Goal: Transaction & Acquisition: Download file/media

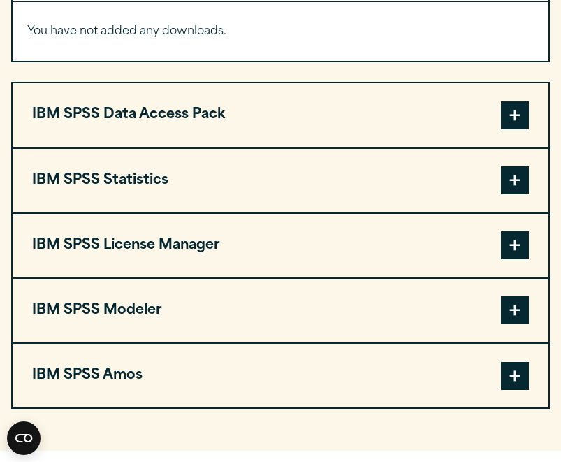
scroll to position [1165, 0]
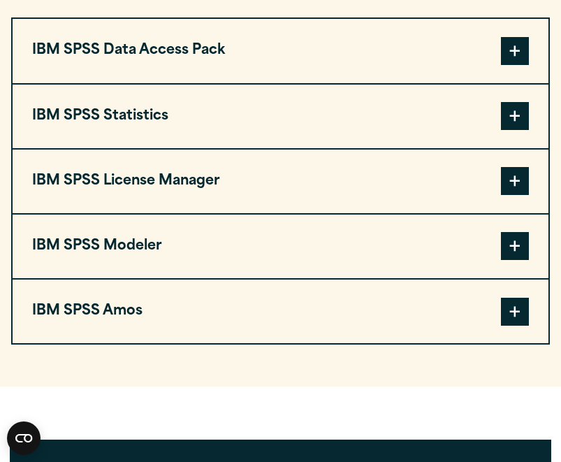
click at [313, 103] on button "IBM SPSS Statistics" at bounding box center [281, 117] width 536 height 64
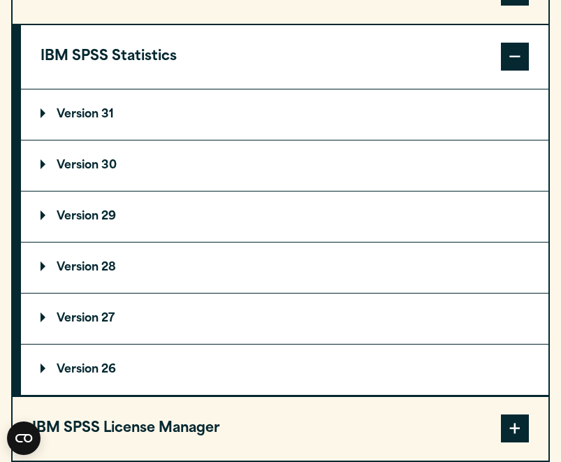
scroll to position [1240, 0]
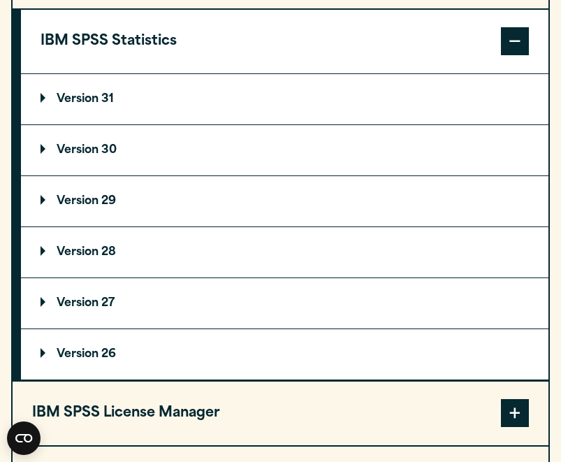
click at [44, 99] on p "Version 31" at bounding box center [77, 99] width 73 height 11
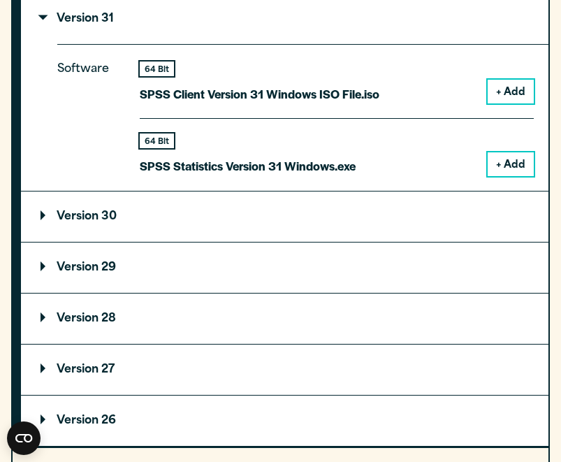
scroll to position [1334, 0]
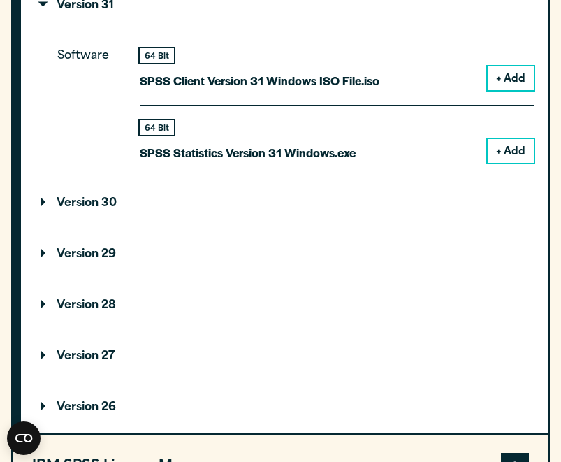
click at [41, 208] on p "Version 30" at bounding box center [79, 203] width 76 height 11
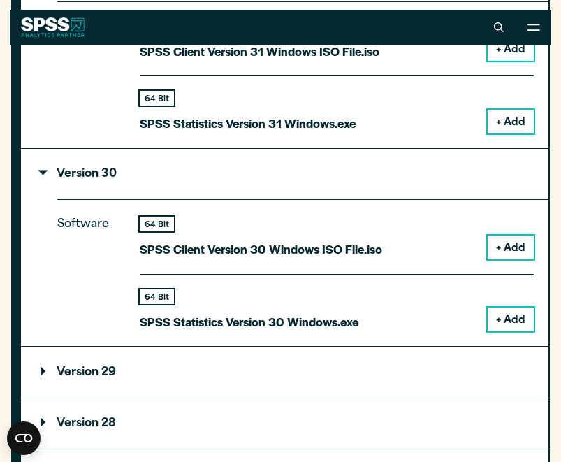
scroll to position [1308, 0]
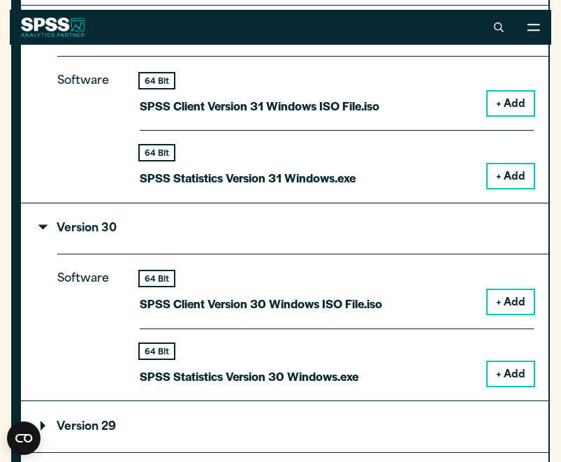
click at [38, 226] on summary "Version 30" at bounding box center [285, 228] width 528 height 50
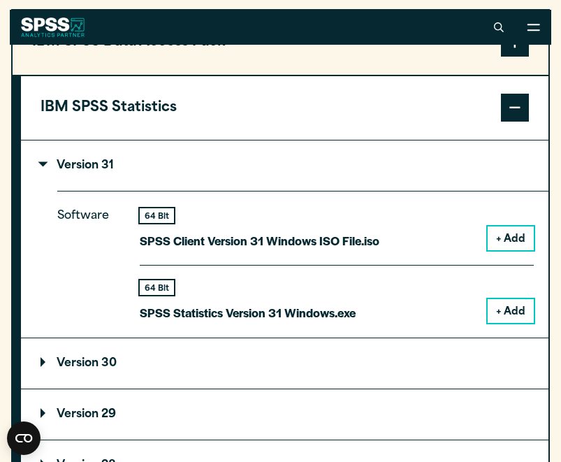
click at [43, 160] on summary "Version 31" at bounding box center [285, 165] width 528 height 50
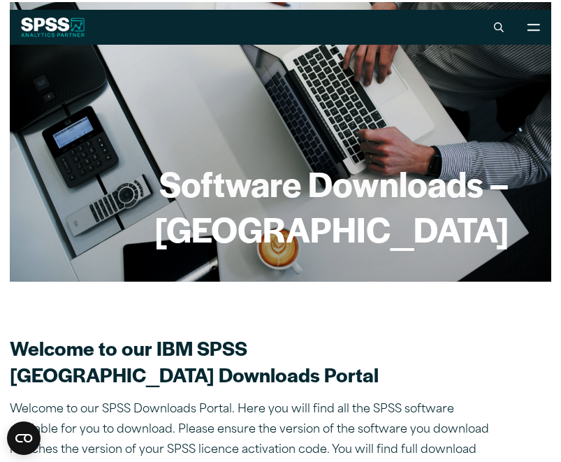
scroll to position [0, 0]
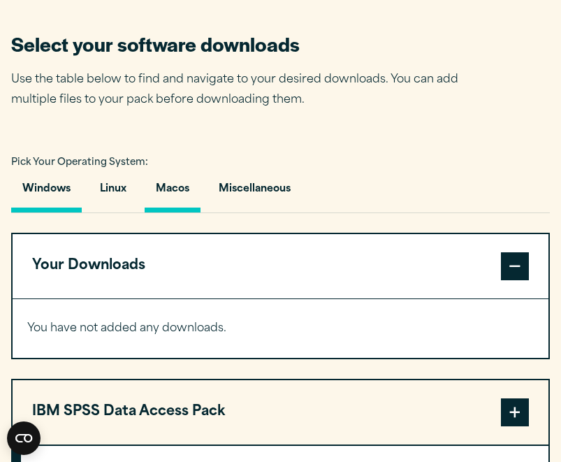
click at [164, 193] on button "Macos" at bounding box center [173, 193] width 56 height 40
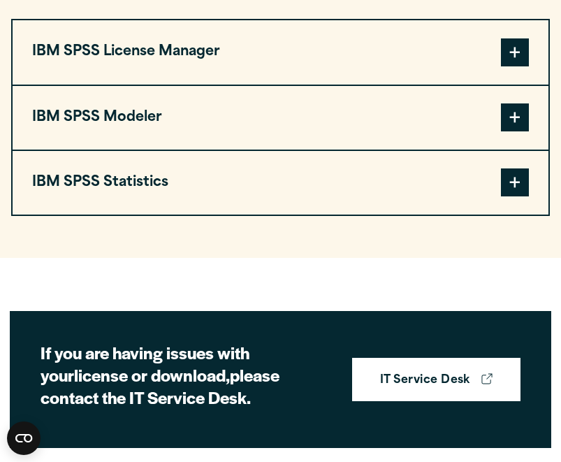
scroll to position [1202, 0]
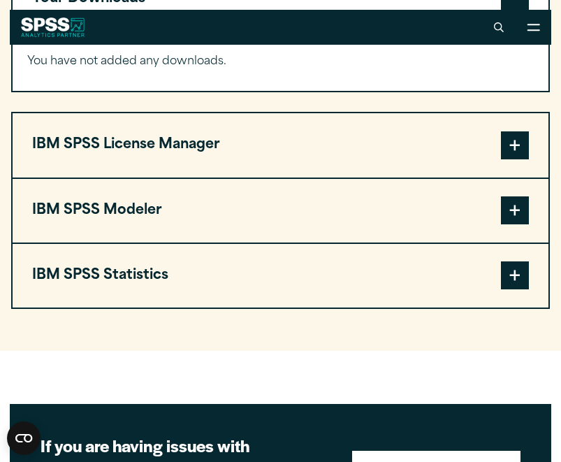
click at [138, 275] on button "IBM SPSS Statistics" at bounding box center [281, 276] width 536 height 64
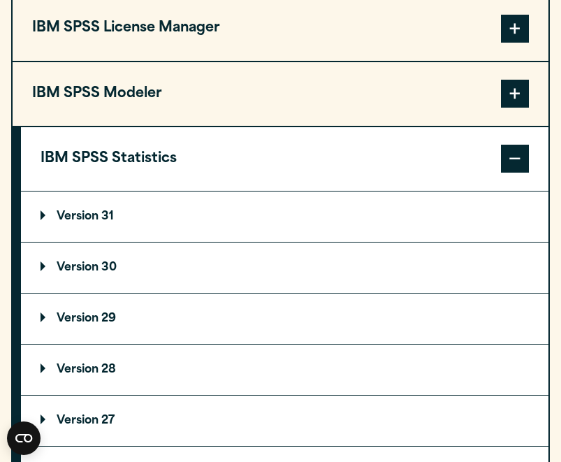
click at [134, 274] on summary "Version 30" at bounding box center [285, 268] width 528 height 50
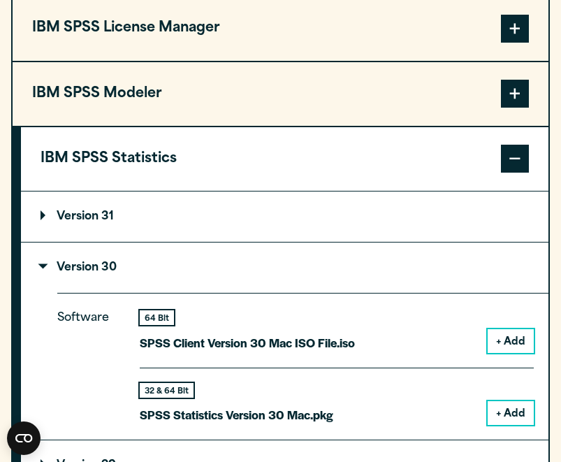
click at [57, 222] on p "Version 31" at bounding box center [77, 216] width 73 height 11
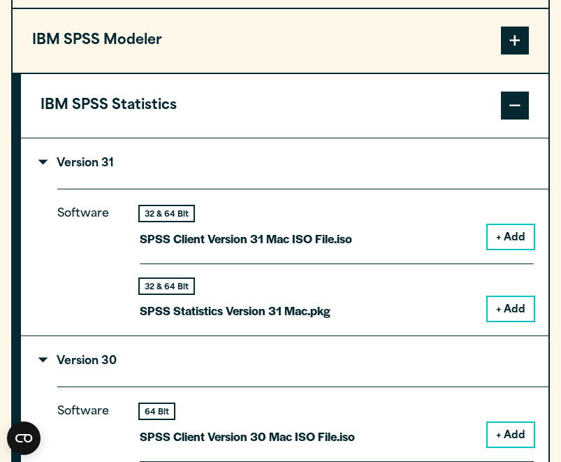
scroll to position [1266, 0]
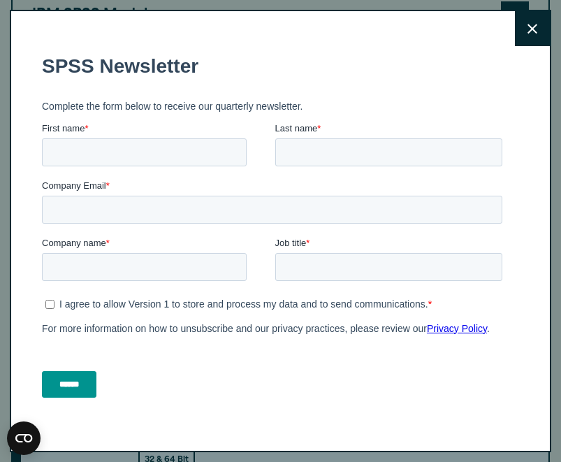
click at [532, 29] on icon at bounding box center [533, 29] width 10 height 10
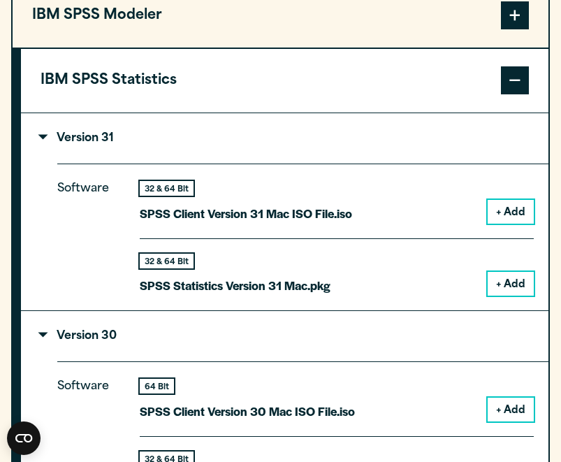
click at [512, 284] on button "+ Add" at bounding box center [511, 284] width 46 height 24
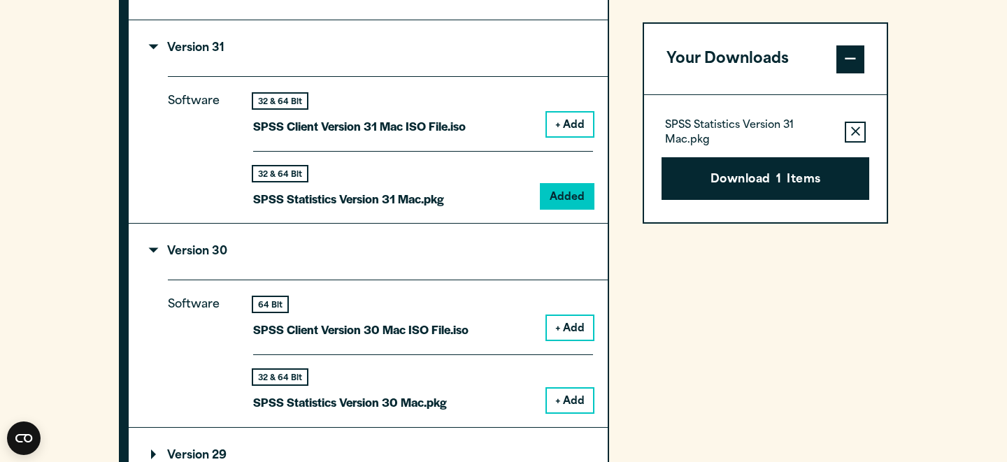
scroll to position [1322, 0]
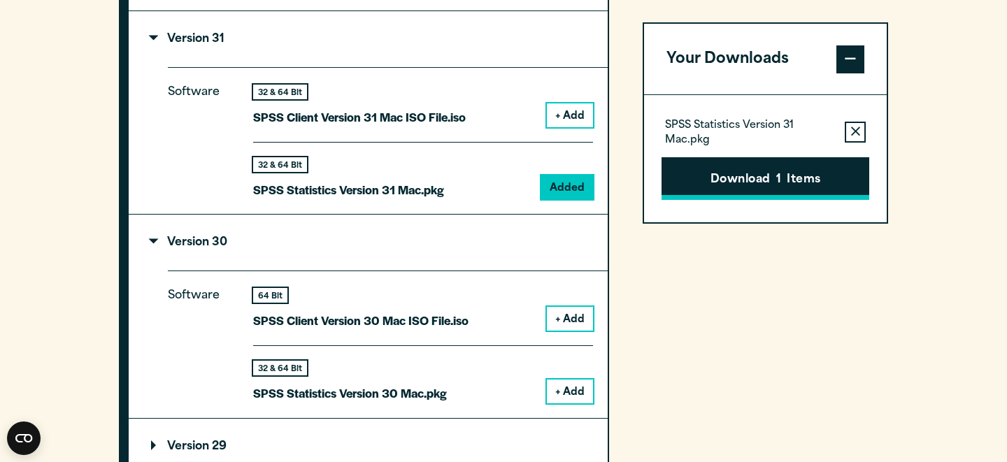
click at [561, 184] on button "Download 1 Items" at bounding box center [765, 178] width 208 height 43
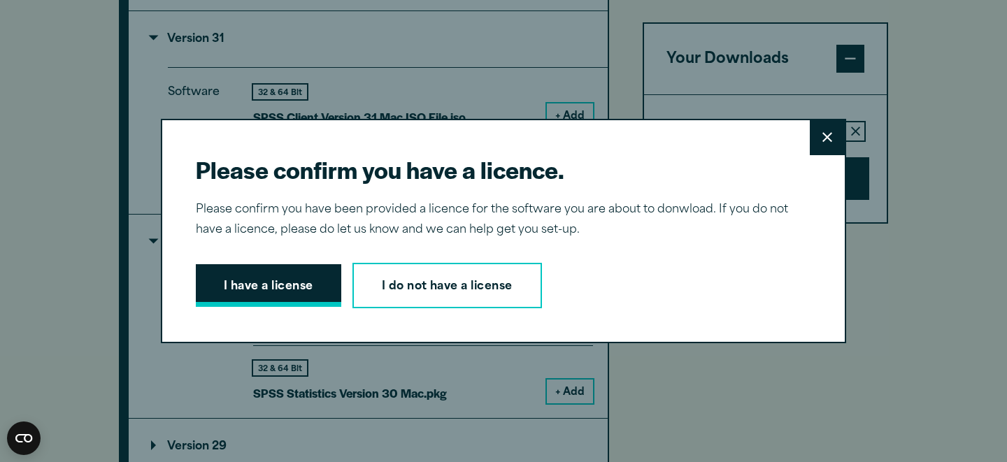
click at [281, 291] on button "I have a license" at bounding box center [268, 285] width 145 height 43
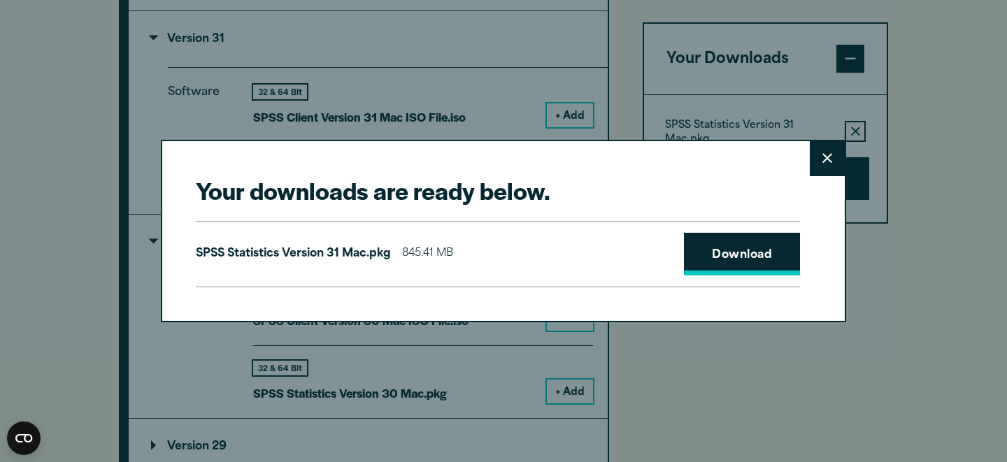
click at [561, 258] on link "Download" at bounding box center [742, 254] width 116 height 43
click at [561, 226] on div "SPSS Statistics Version 31 Mac.pkg 845.41 MB Download" at bounding box center [498, 254] width 604 height 67
